Goal: Transaction & Acquisition: Download file/media

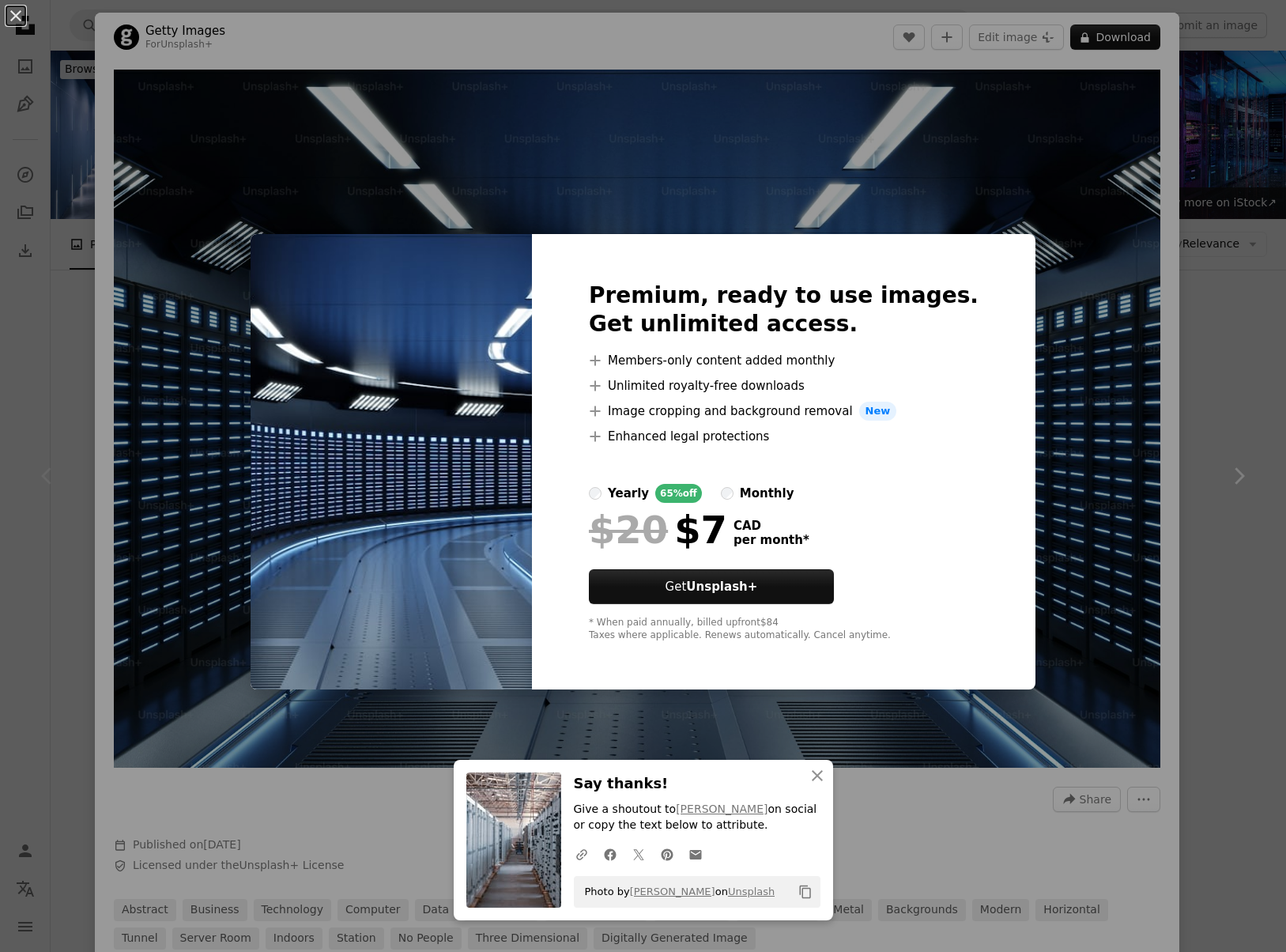
scroll to position [134, 0]
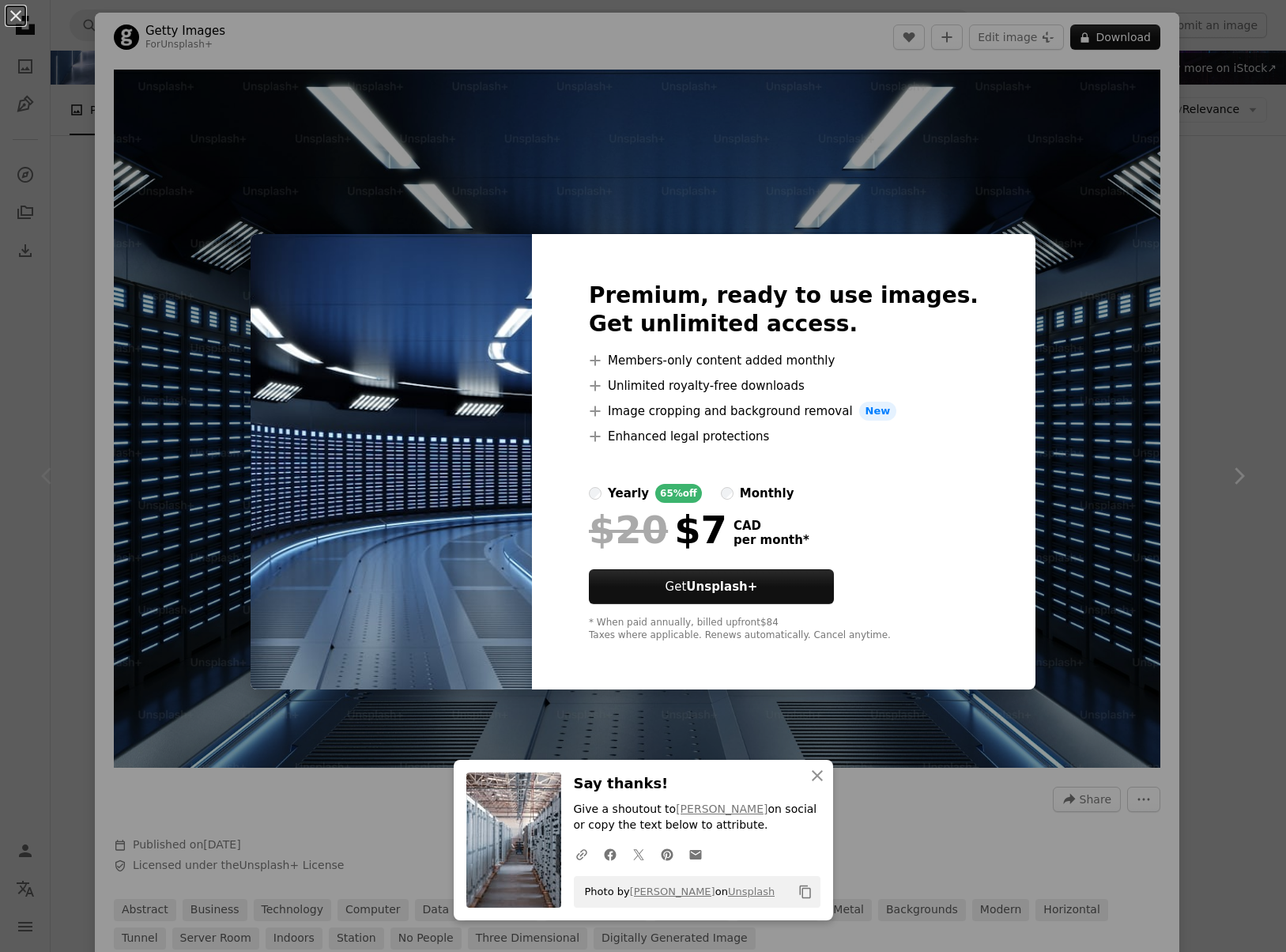
click at [412, 197] on div "An X shape An X shape Close Say thanks! Give a shoutout to [PERSON_NAME] on soc…" at bounding box center [643, 476] width 1286 height 952
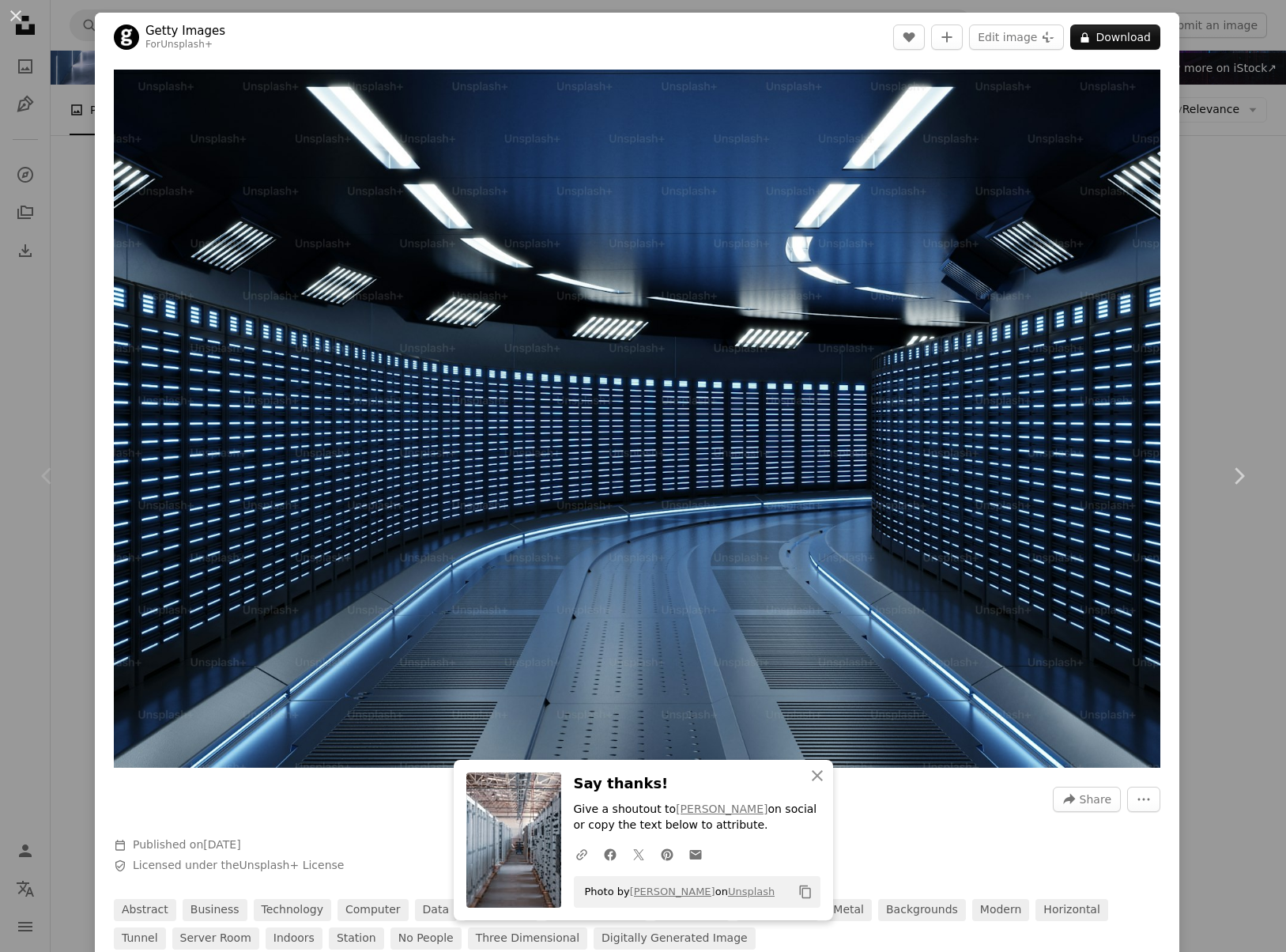
click at [58, 314] on div "An X shape Chevron left Chevron right An X shape Close Say thanks! Give a shout…" at bounding box center [643, 476] width 1286 height 952
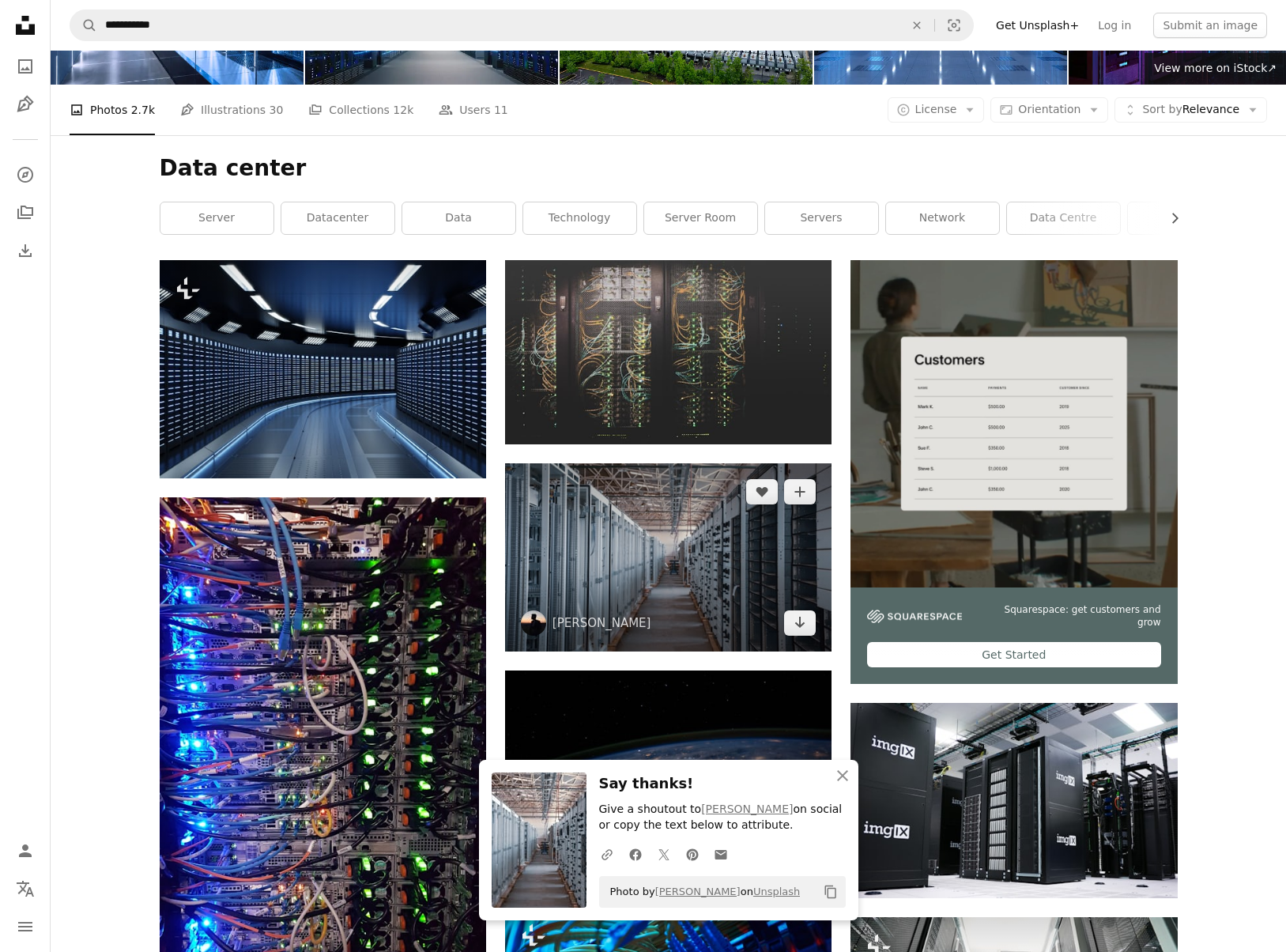
click at [675, 575] on img at bounding box center [668, 557] width 327 height 188
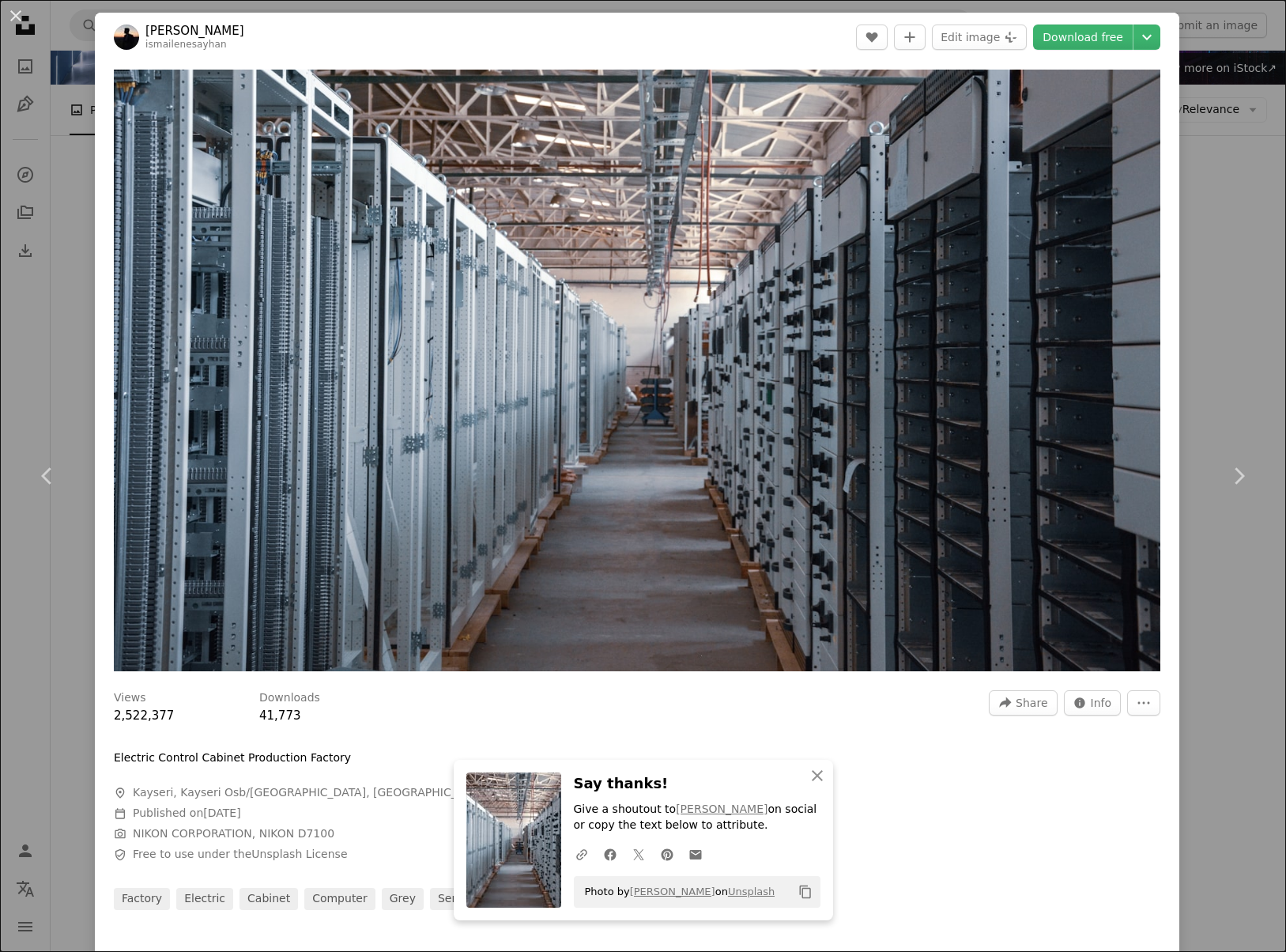
click at [62, 212] on div "An X shape Chevron left Chevron right An X shape Close Say thanks! Give a shout…" at bounding box center [643, 476] width 1286 height 952
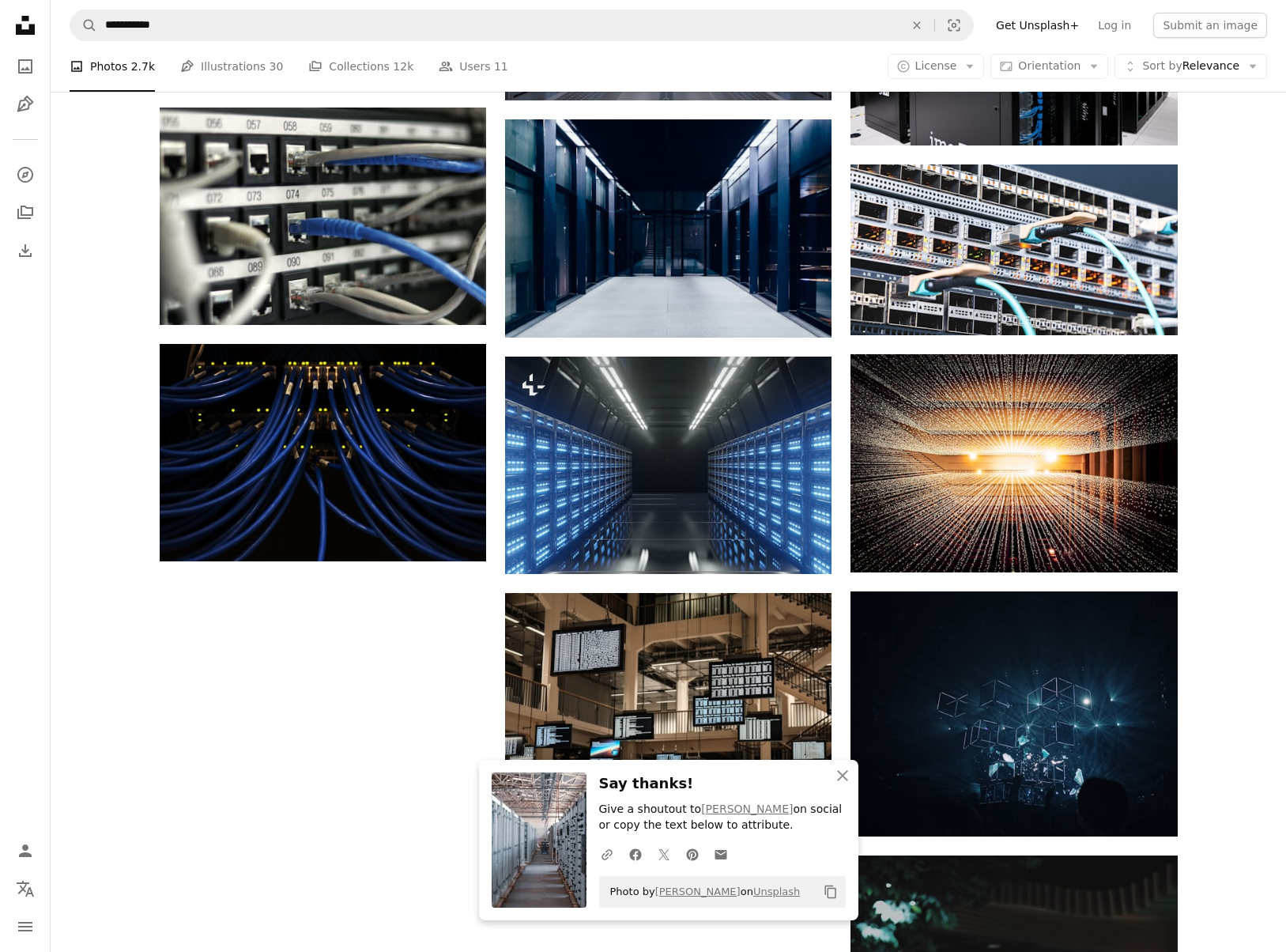
scroll to position [1362, 0]
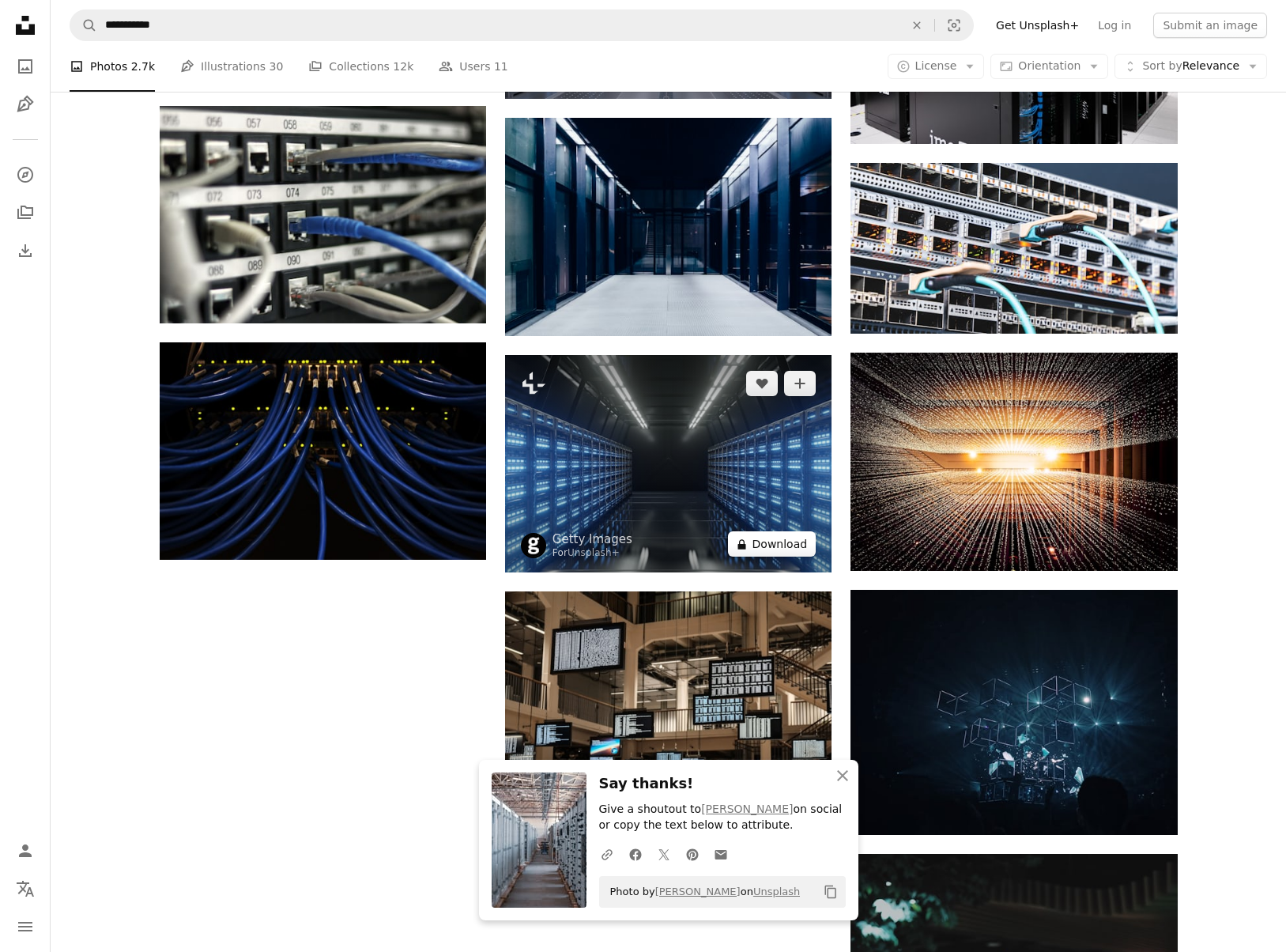
click at [765, 542] on button "A lock Download" at bounding box center [772, 544] width 89 height 26
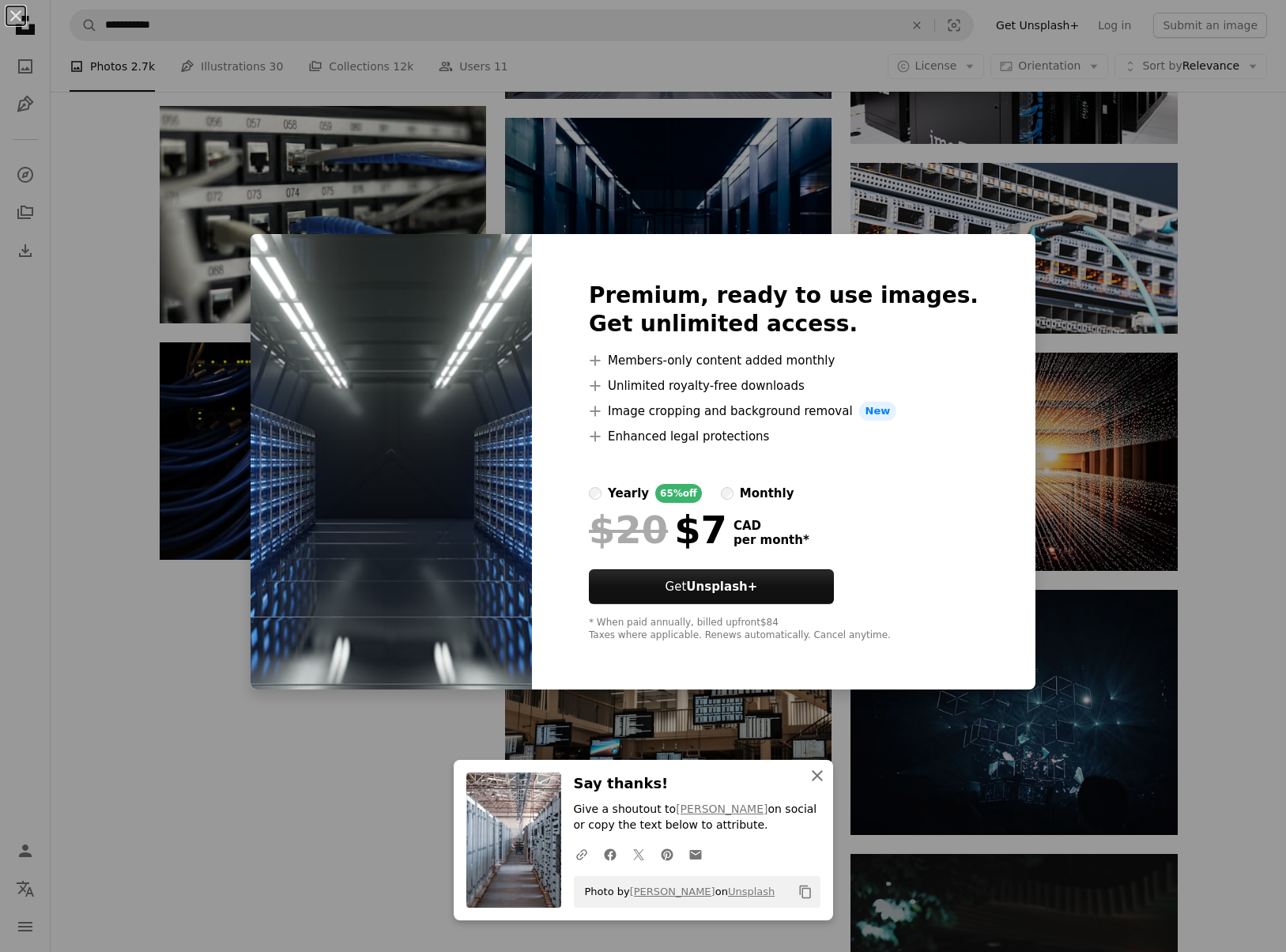
click at [817, 771] on icon "An X shape" at bounding box center [817, 774] width 19 height 19
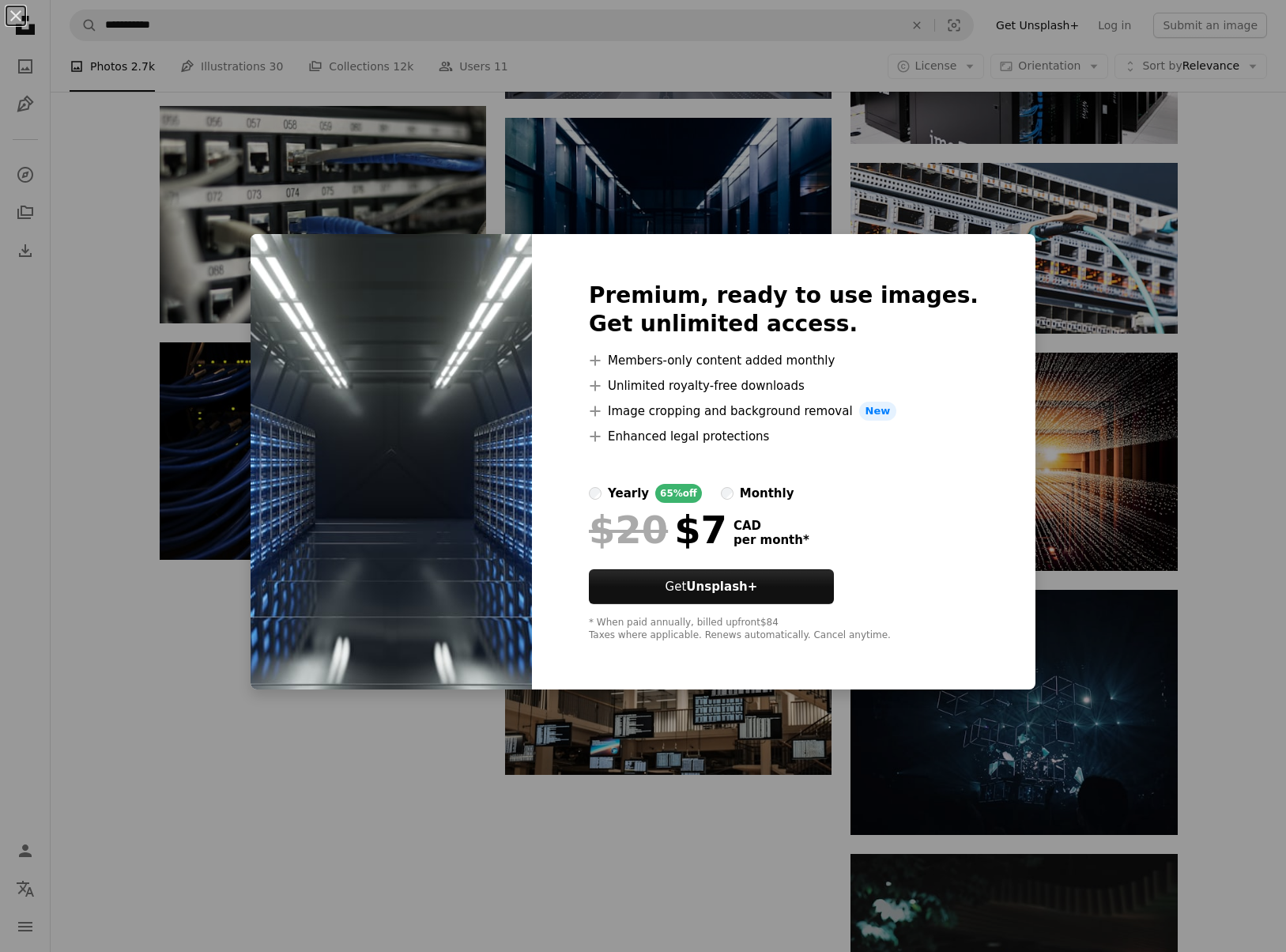
click at [652, 649] on div "Premium, ready to use images. Get unlimited access. A plus sign Members-only co…" at bounding box center [784, 461] width 504 height 455
click at [93, 631] on div "An X shape Premium, ready to use images. Get unlimited access. A plus sign Memb…" at bounding box center [643, 476] width 1286 height 952
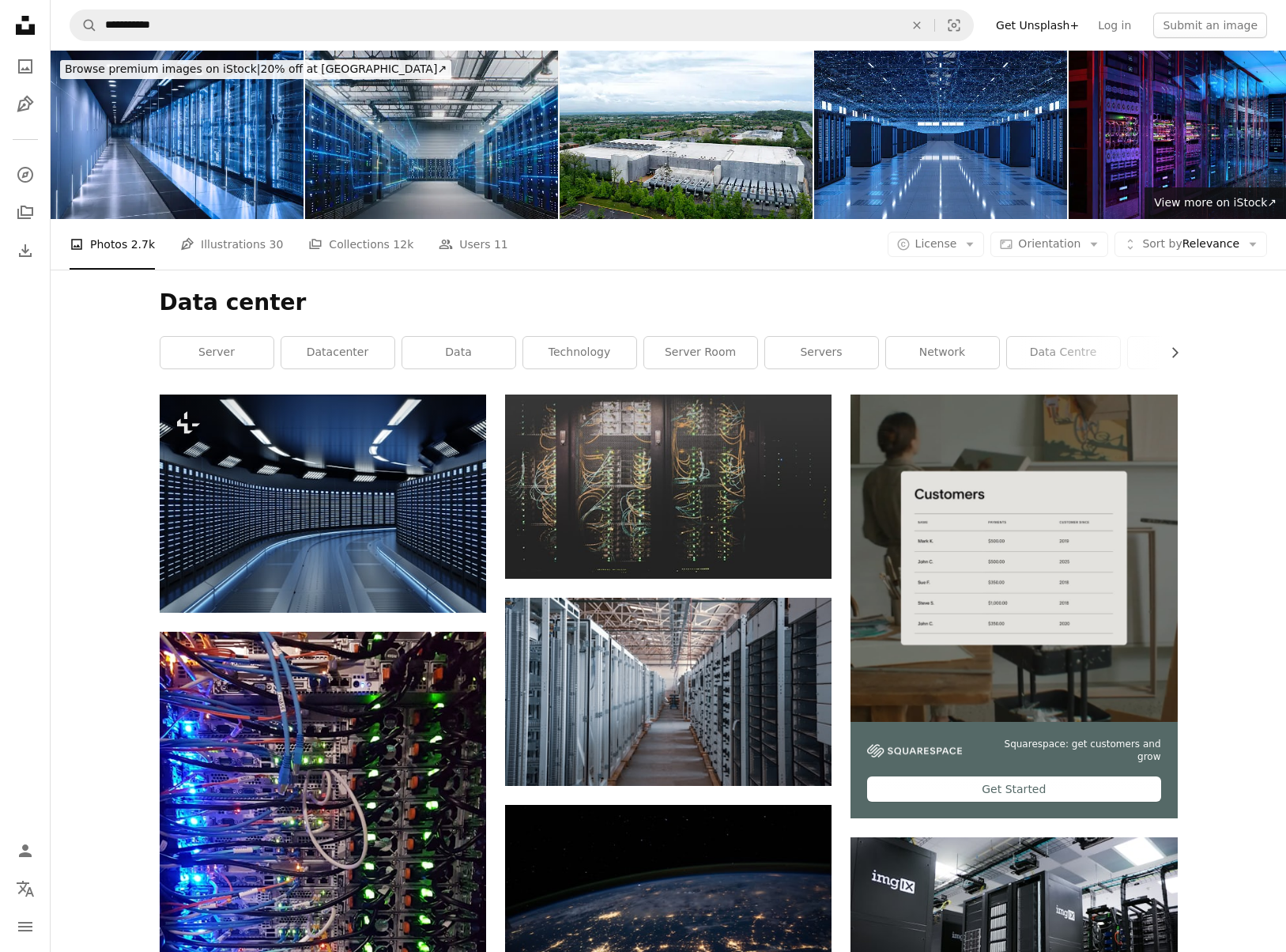
click at [974, 244] on icon "button" at bounding box center [970, 245] width 7 height 4
click at [945, 342] on span "Unsplash+" at bounding box center [978, 343] width 97 height 16
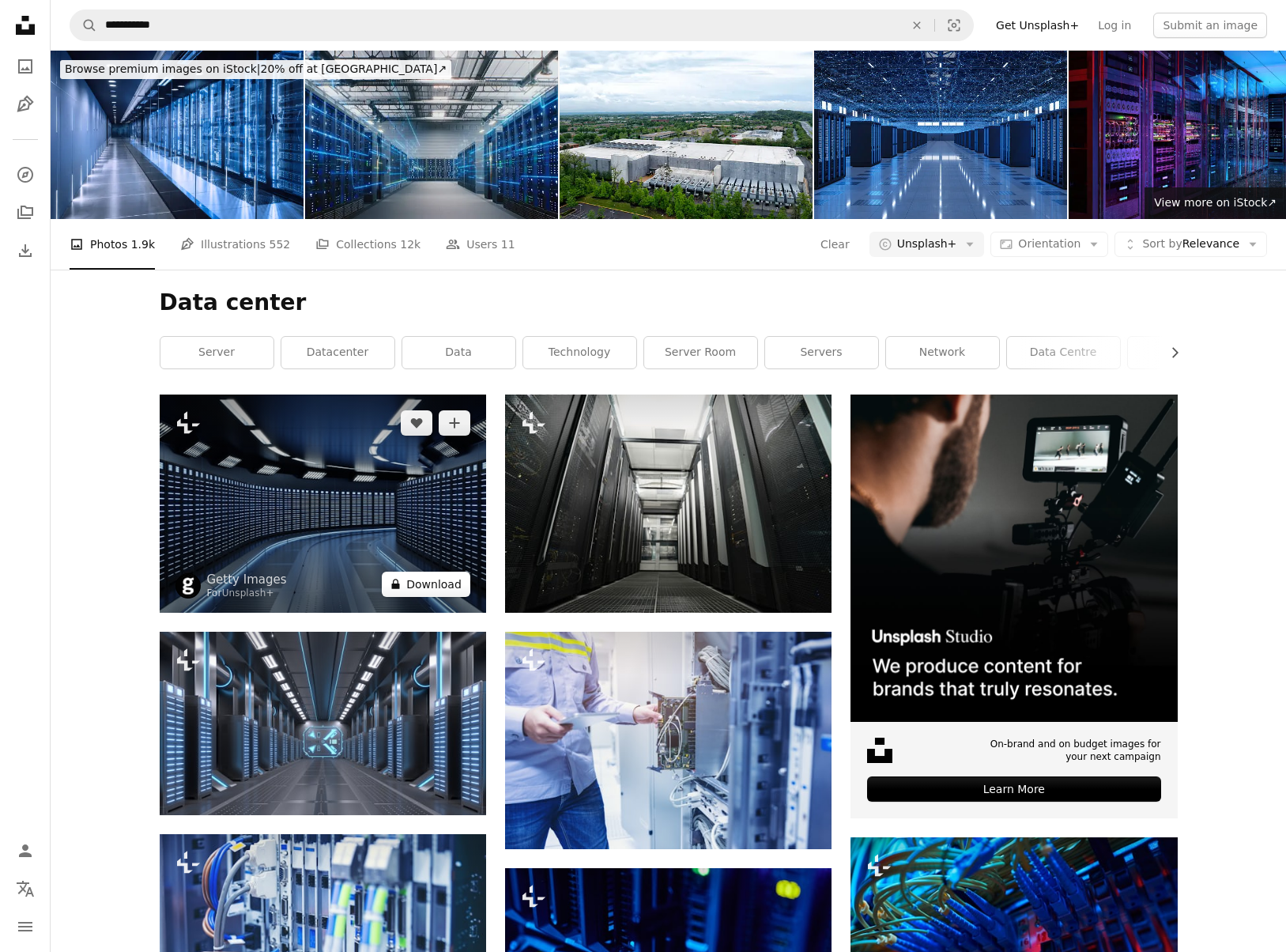
click at [425, 588] on button "A lock Download" at bounding box center [427, 585] width 89 height 26
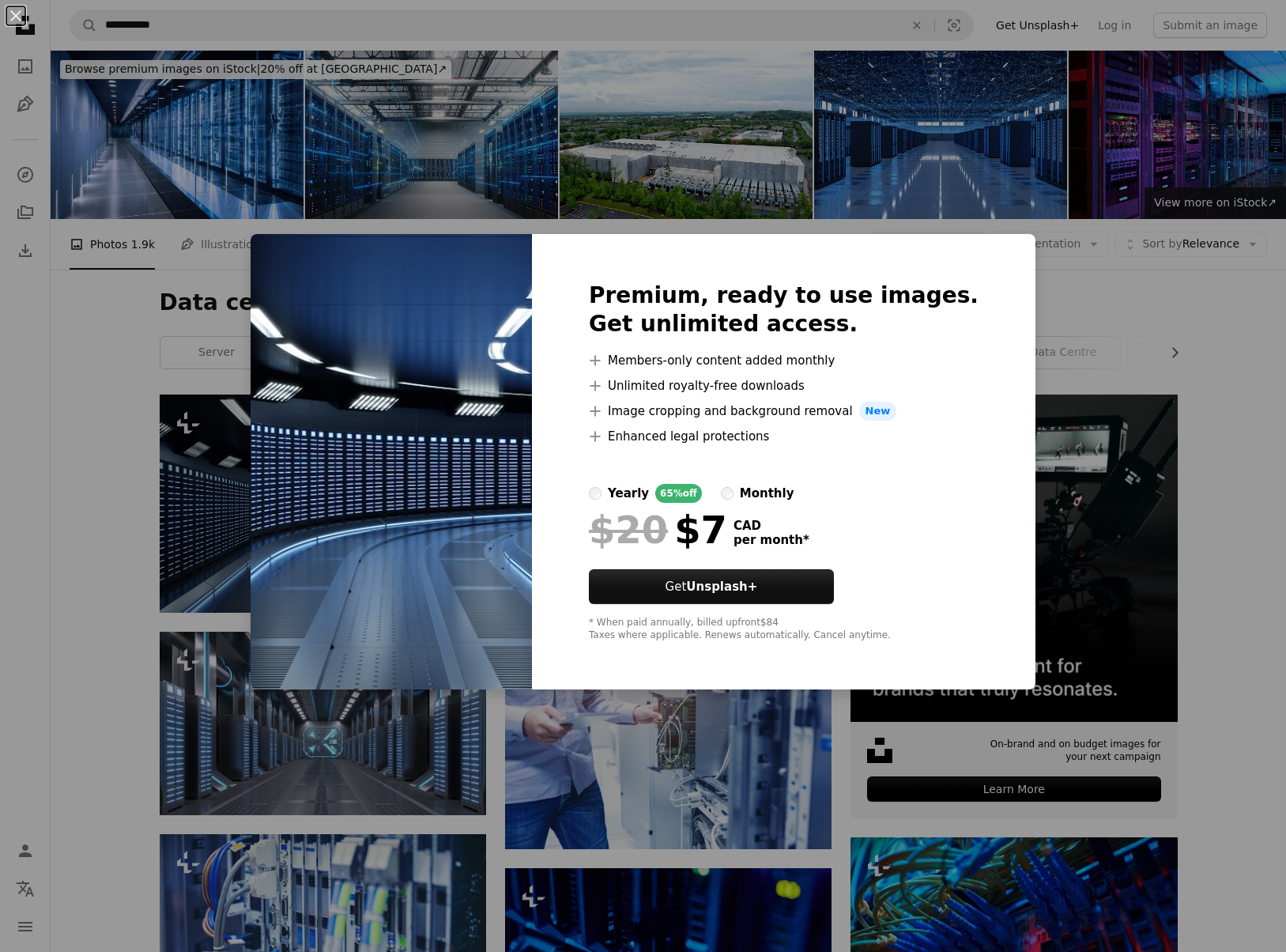
click at [38, 412] on div "An X shape Premium, ready to use images. Get unlimited access. A plus sign Memb…" at bounding box center [643, 476] width 1286 height 952
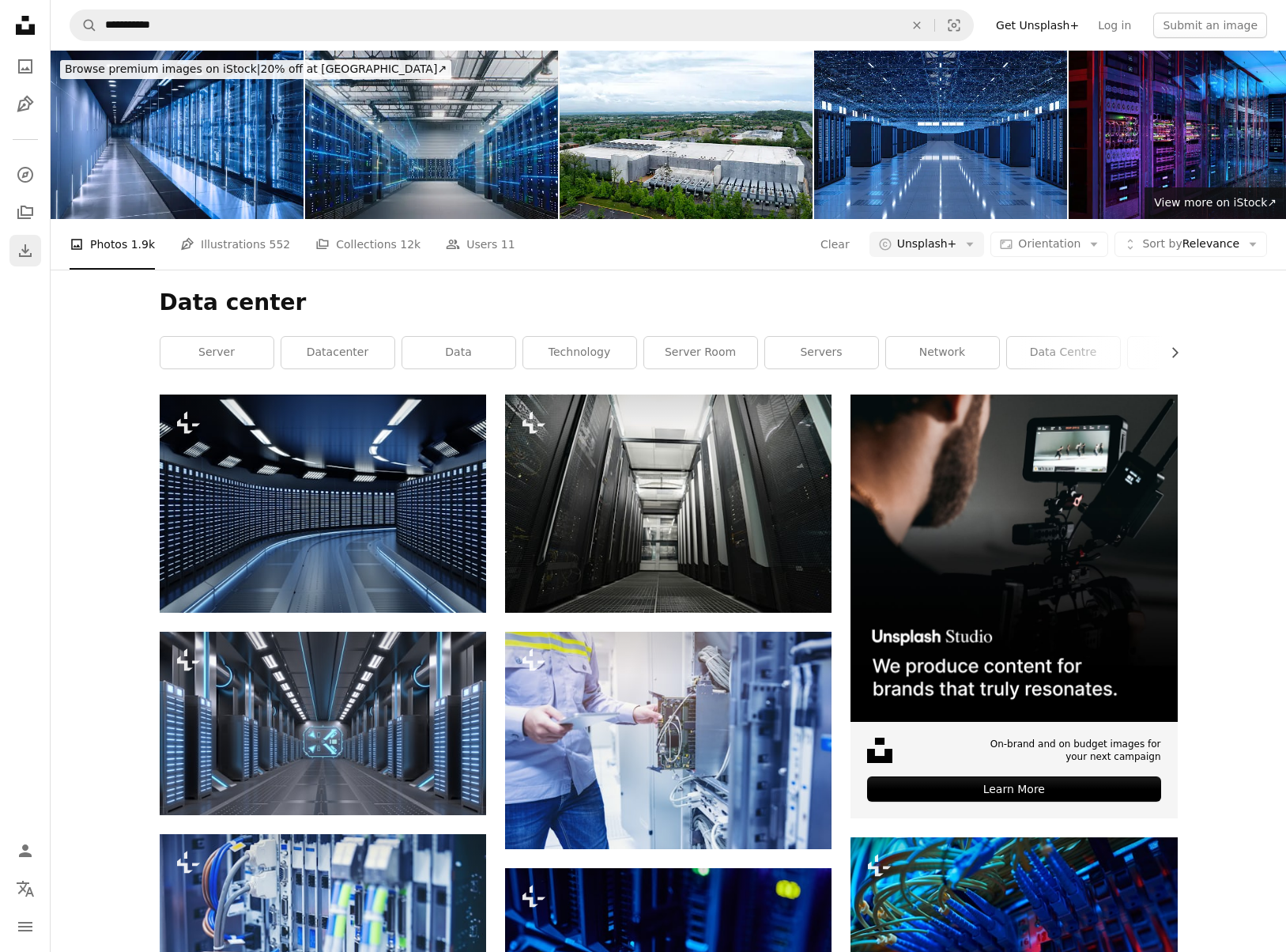
click at [23, 252] on icon "Download" at bounding box center [25, 250] width 19 height 19
